Goal: Task Accomplishment & Management: Manage account settings

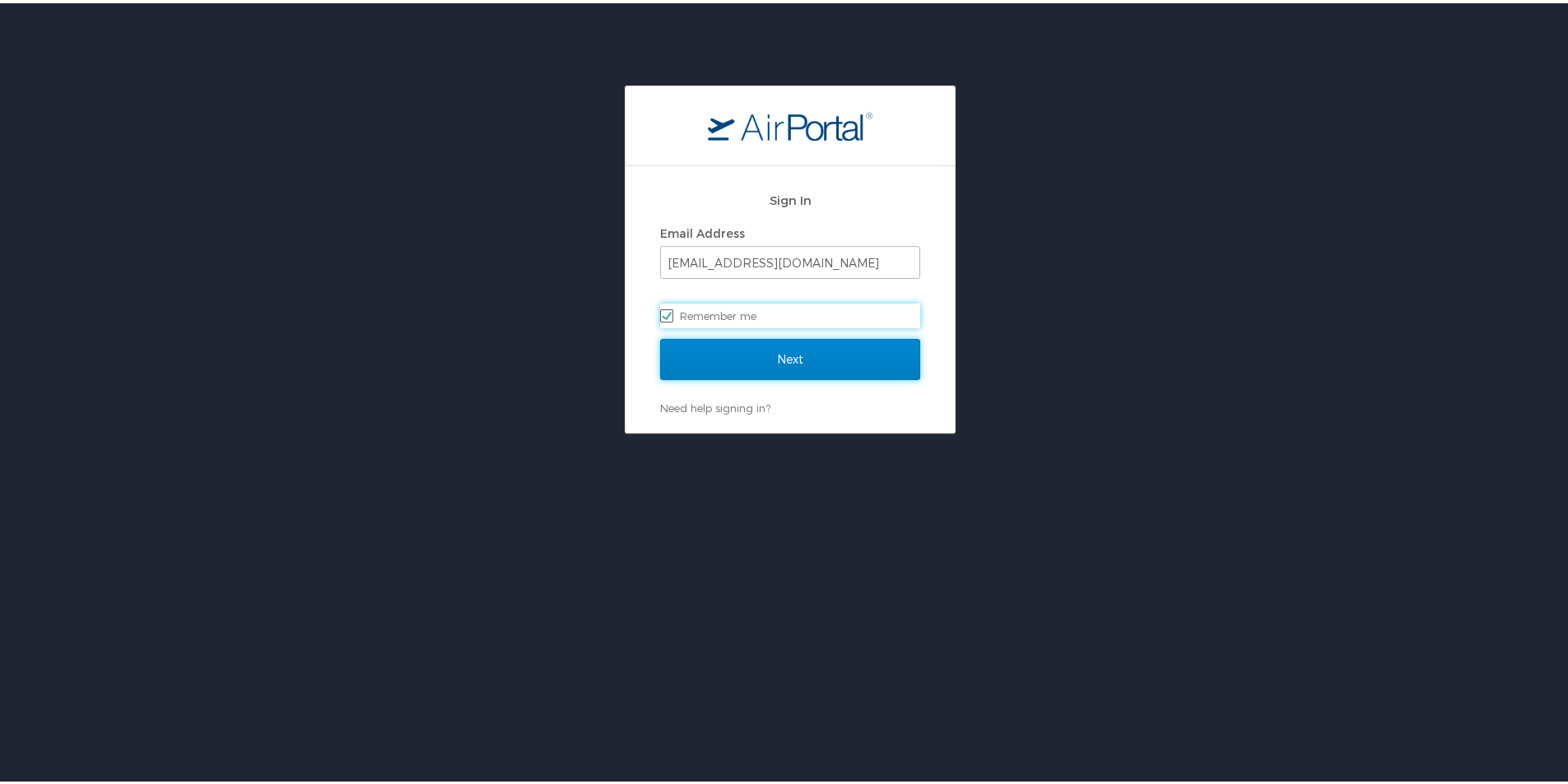
click at [823, 355] on input "Next" at bounding box center [791, 357] width 260 height 42
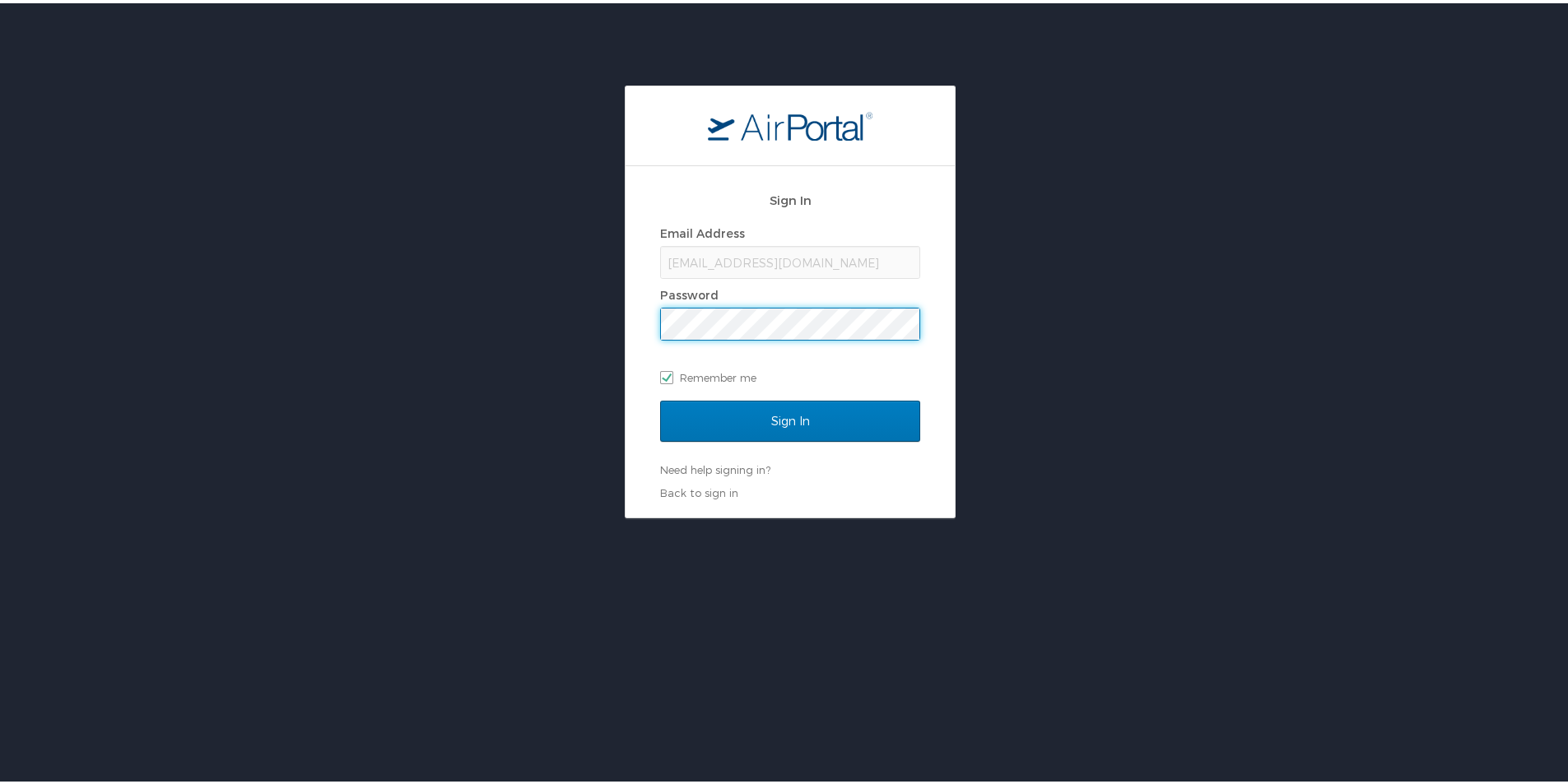
click at [661, 397] on input "Sign In" at bounding box center [791, 418] width 260 height 42
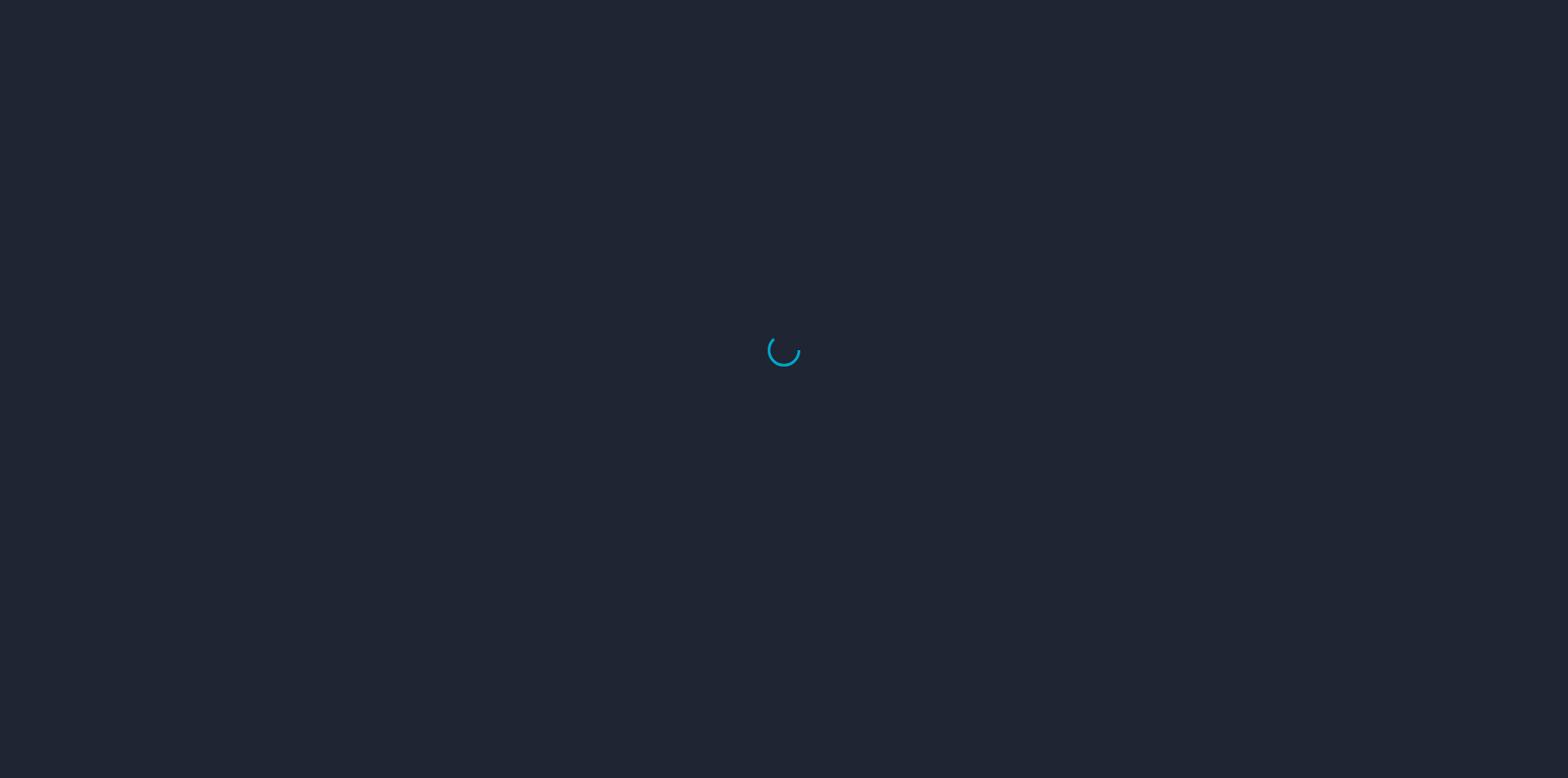
select select "US"
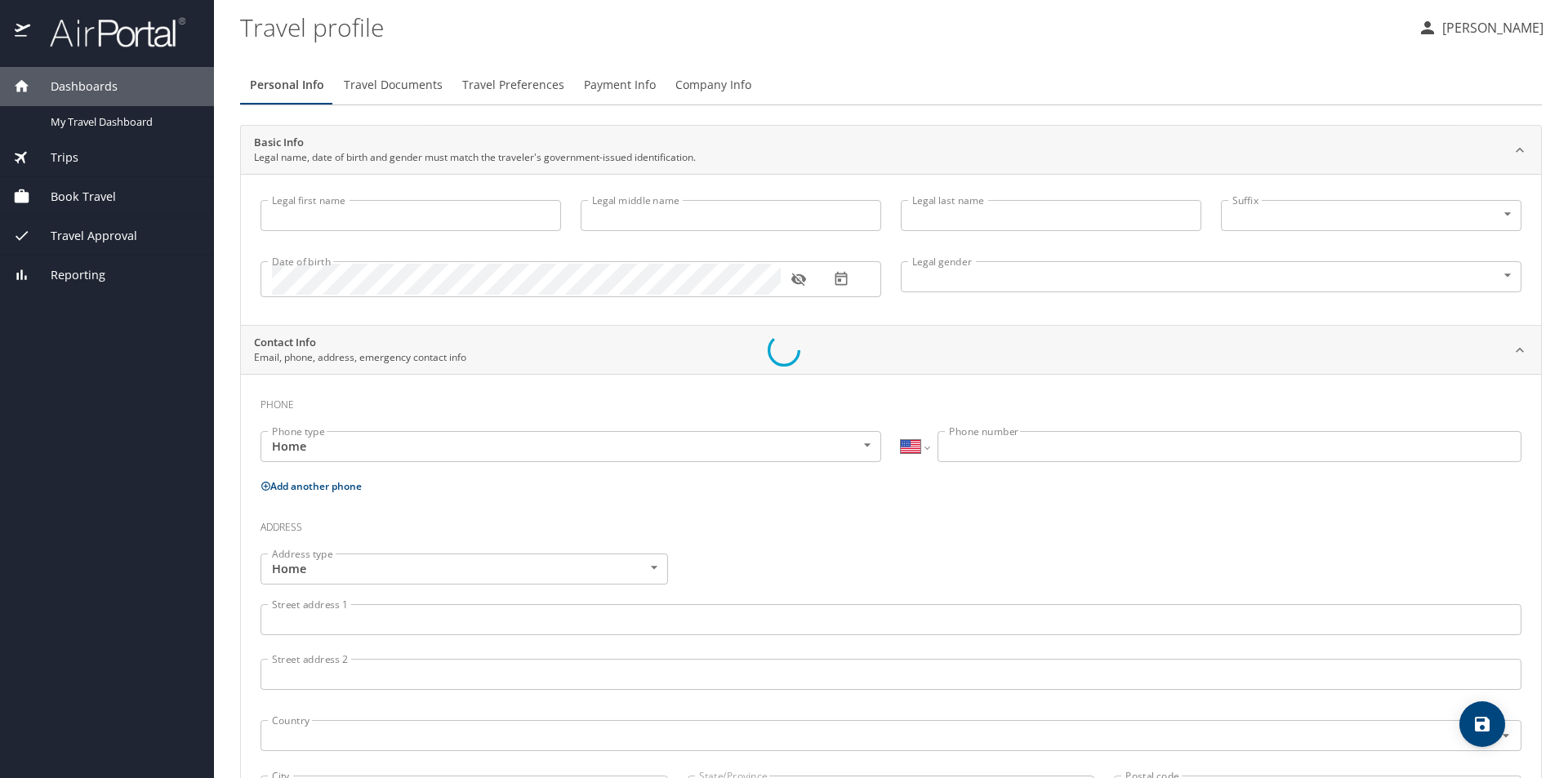
type input "Lauren"
type input "Upton"
type input "Borel"
type input "Female"
type input "Garrett"
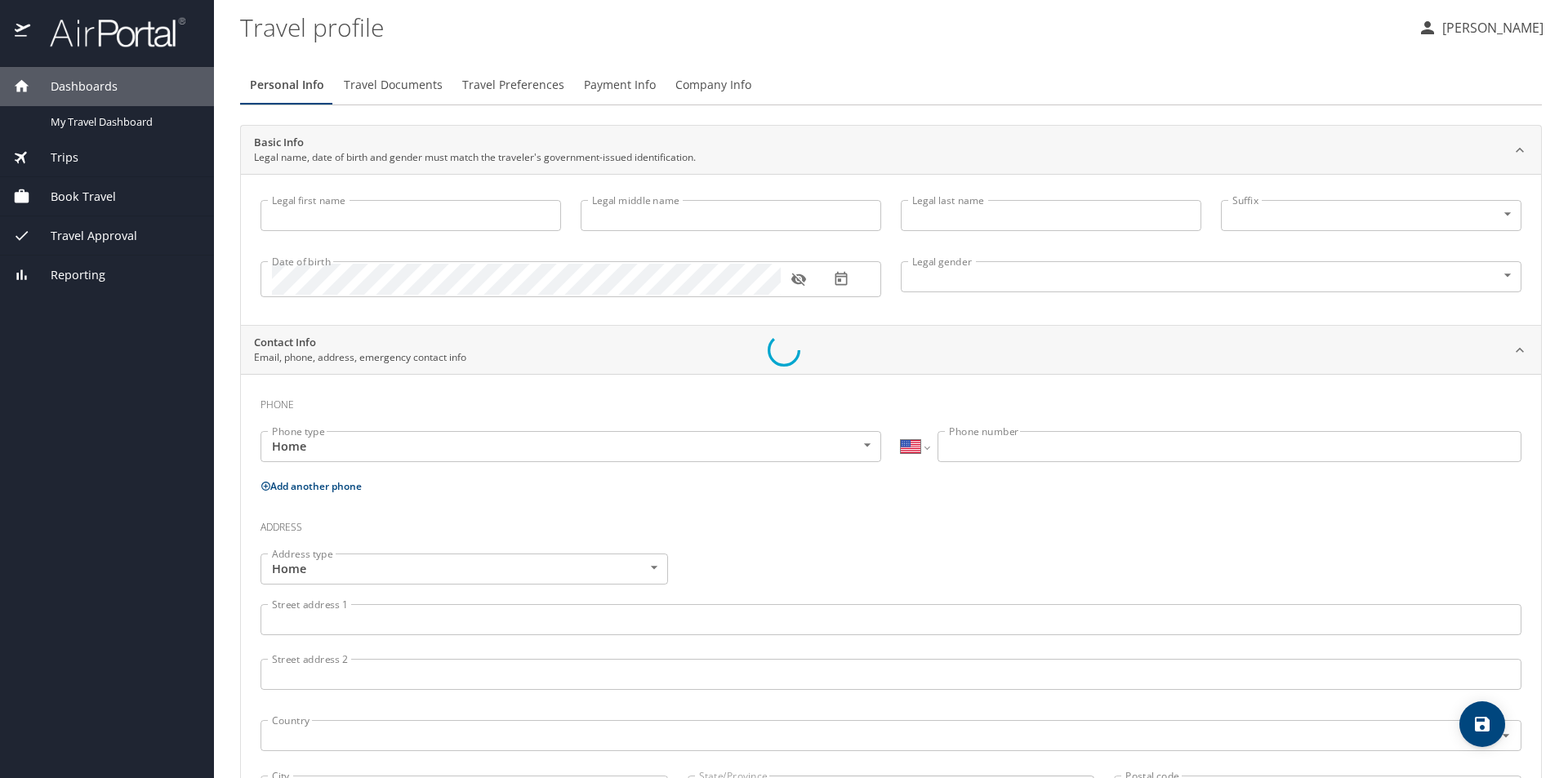
type input "Borel"
type input "(225) 362-1261"
type input "gborel68@gmail.com"
select select "US"
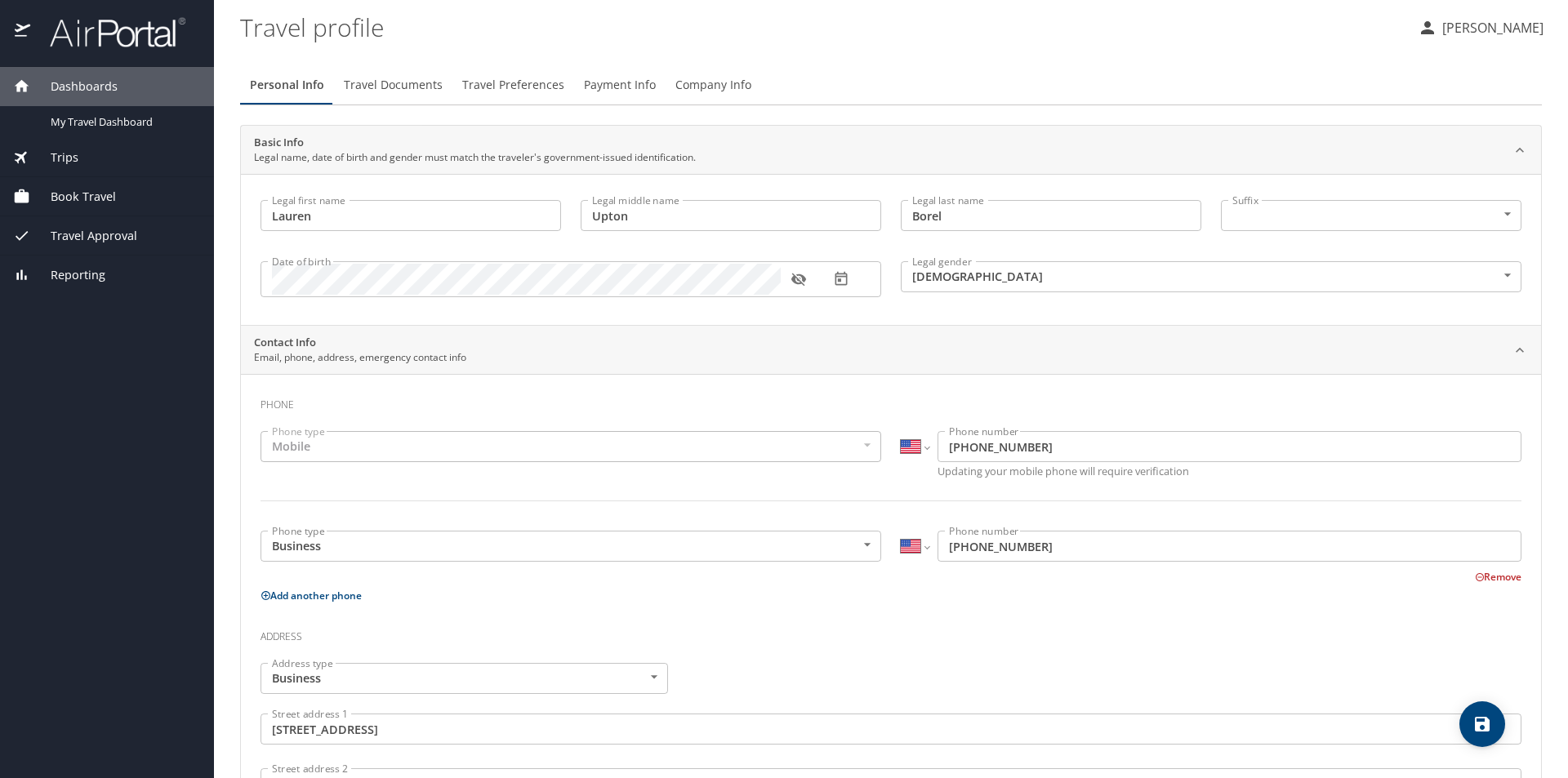
click at [117, 195] on div "Book Travel" at bounding box center [108, 197] width 188 height 18
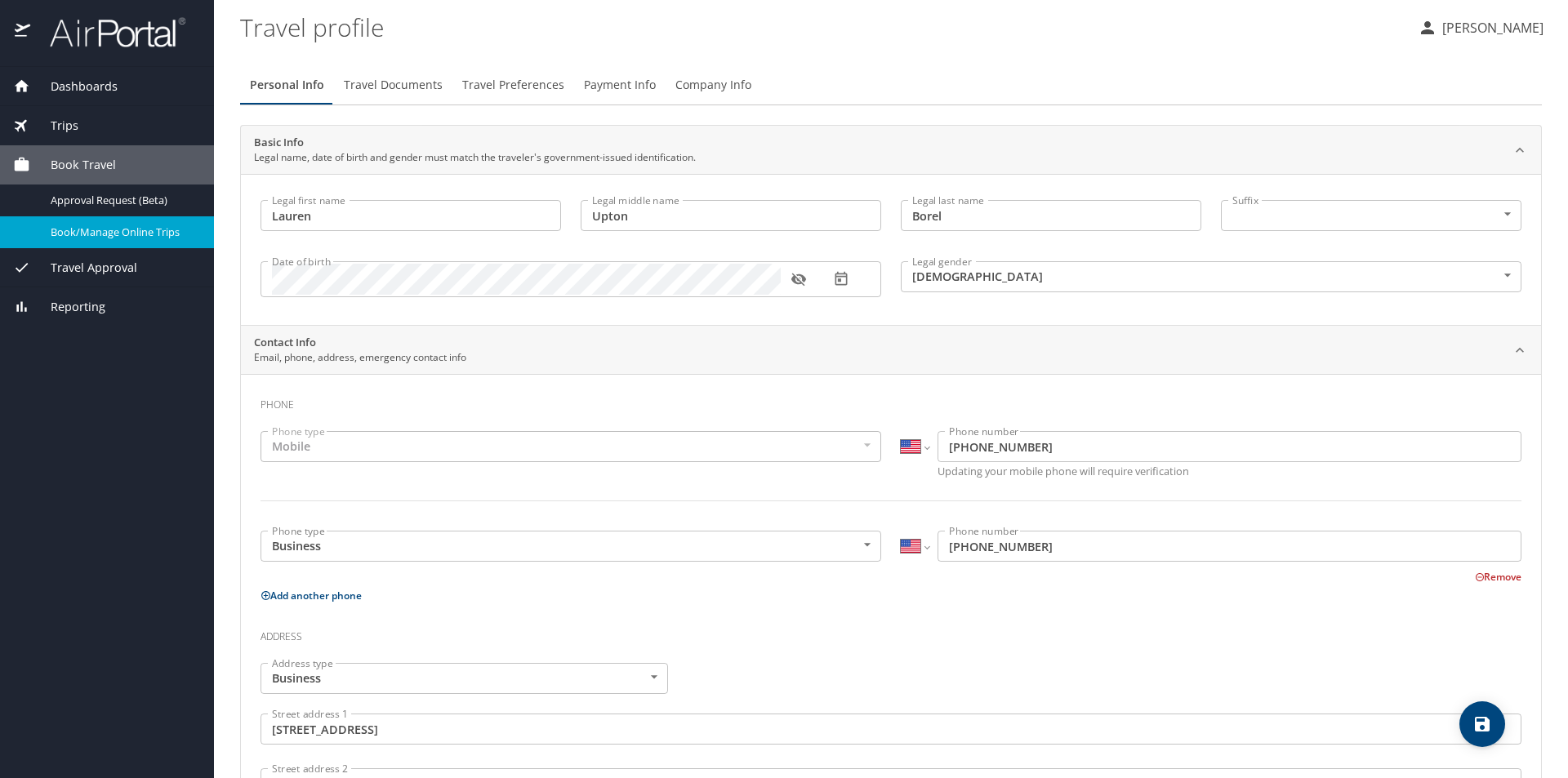
click at [123, 240] on span "Book/Manage Online Trips" at bounding box center [122, 232] width 143 height 15
click at [1475, 27] on p "Lauren Borel" at bounding box center [1490, 28] width 106 height 20
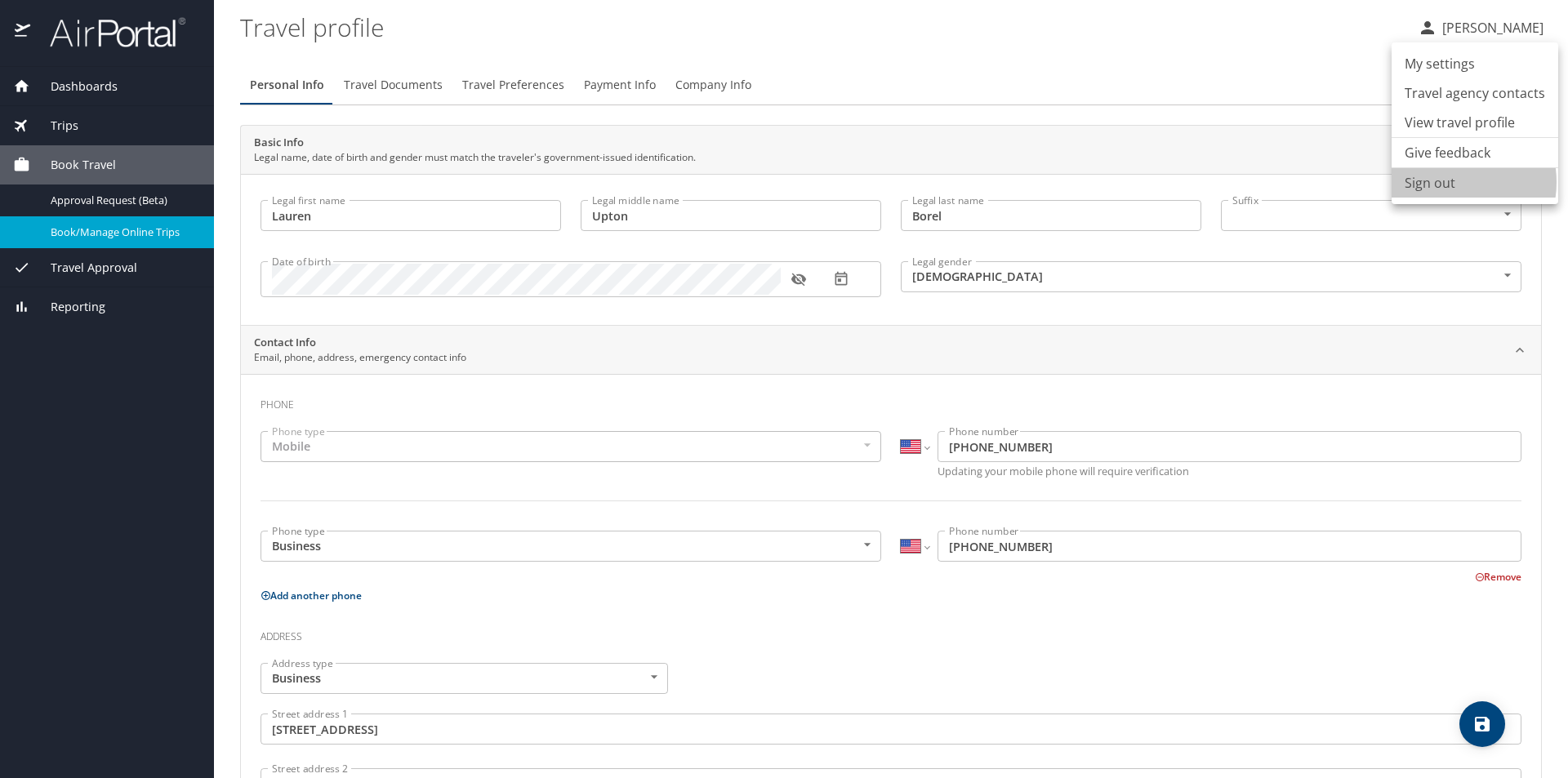
click at [1445, 182] on li "Sign out" at bounding box center [1475, 183] width 167 height 30
